Goal: Navigation & Orientation: Go to known website

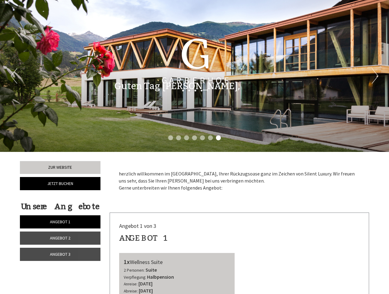
click at [195, 147] on div "Previous Next 1 2 3 4 5 6 7" at bounding box center [194, 76] width 389 height 152
click at [171, 138] on li "1" at bounding box center [170, 137] width 5 height 5
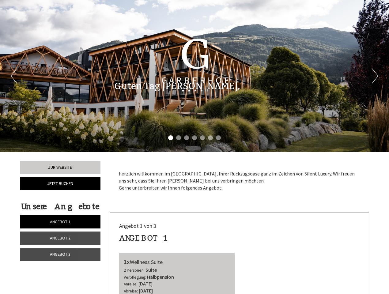
click at [179, 138] on li "2" at bounding box center [178, 137] width 5 height 5
click at [187, 138] on li "3" at bounding box center [186, 137] width 5 height 5
click at [195, 138] on li "4" at bounding box center [194, 137] width 5 height 5
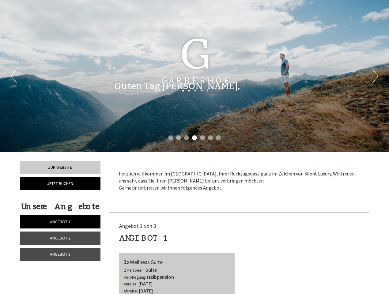
click at [202, 138] on li "5" at bounding box center [202, 137] width 5 height 5
click at [210, 138] on li "6" at bounding box center [210, 137] width 5 height 5
click at [218, 138] on li "7" at bounding box center [218, 137] width 5 height 5
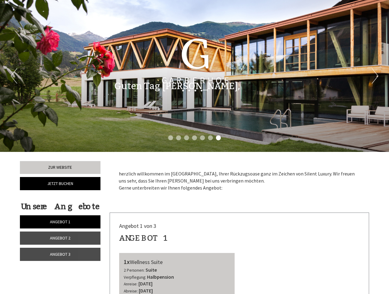
click at [60, 222] on span "Angebot 1" at bounding box center [60, 222] width 21 height 6
